Goal: Find specific page/section: Find specific page/section

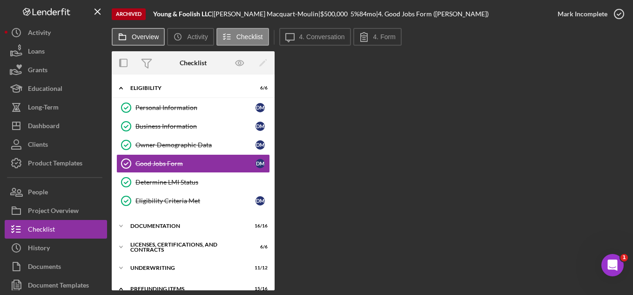
scroll to position [41, 0]
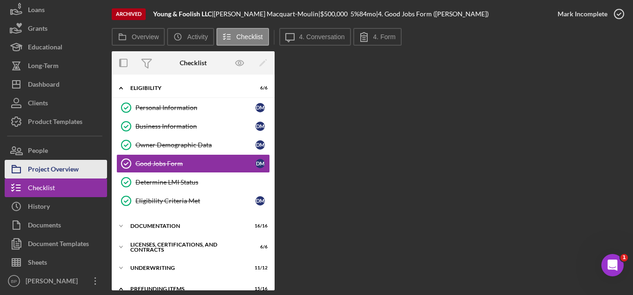
click at [48, 168] on div "Project Overview" at bounding box center [53, 170] width 51 height 21
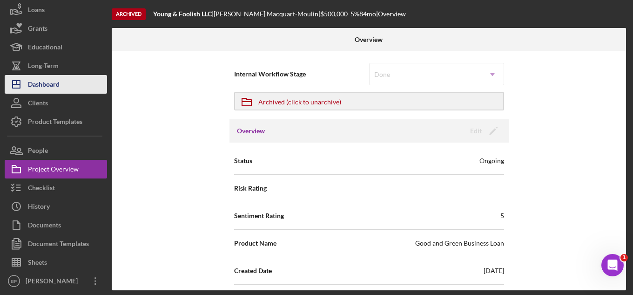
click at [41, 89] on div "Dashboard" at bounding box center [44, 85] width 32 height 21
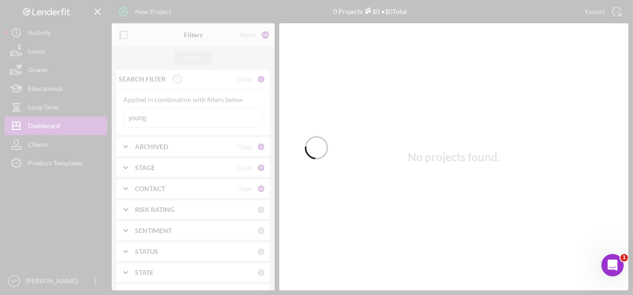
click at [172, 113] on div at bounding box center [316, 147] width 633 height 295
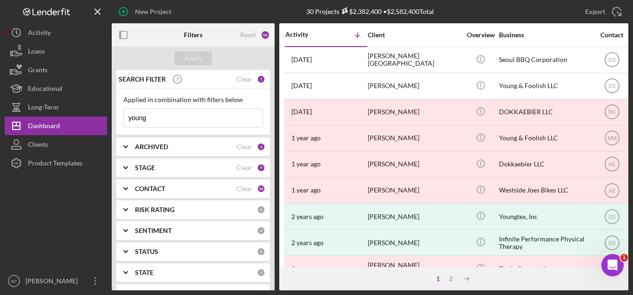
click at [172, 113] on input "young" at bounding box center [193, 117] width 139 height 19
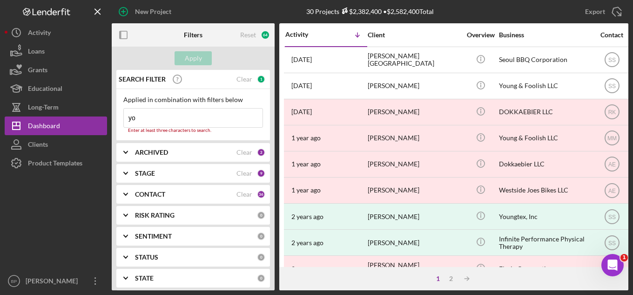
type input "y"
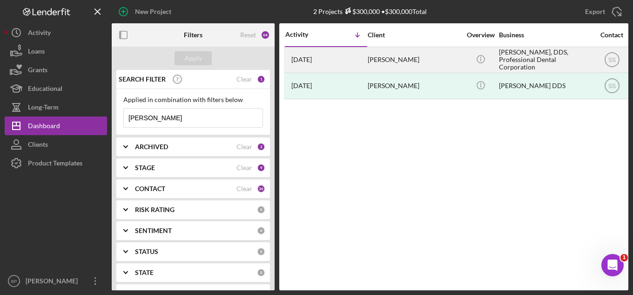
type input "[PERSON_NAME]"
click at [393, 60] on div "[PERSON_NAME]" at bounding box center [414, 59] width 93 height 25
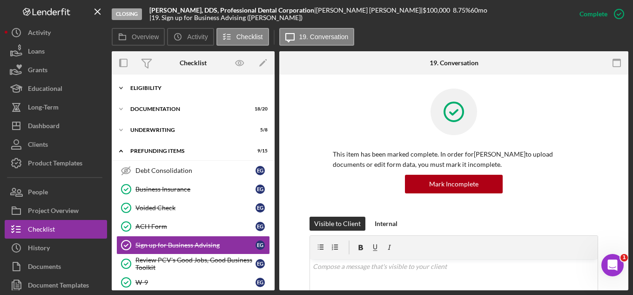
click at [162, 88] on div "Eligibility" at bounding box center [196, 88] width 133 height 6
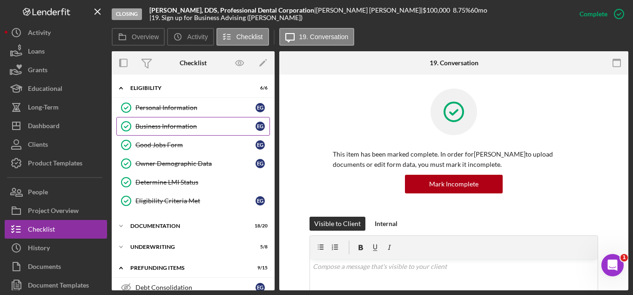
click at [167, 128] on div "Business Information" at bounding box center [195, 125] width 120 height 7
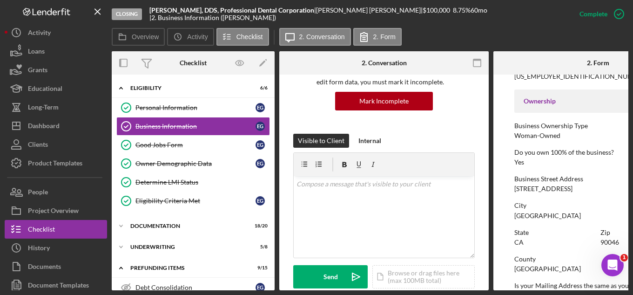
scroll to position [326, 0]
